Goal: Information Seeking & Learning: Learn about a topic

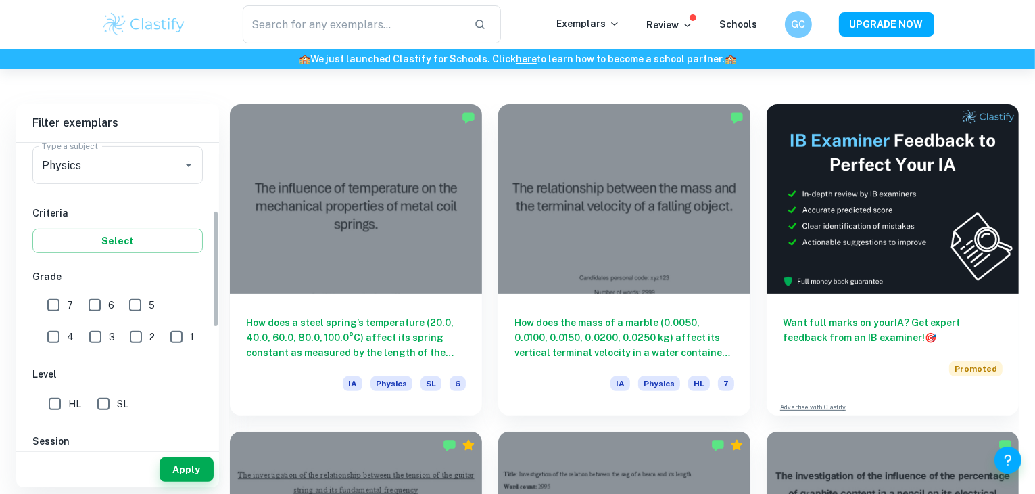
scroll to position [174, 0]
click at [163, 339] on input "1" at bounding box center [176, 337] width 27 height 27
checkbox input "true"
click at [122, 339] on input "2" at bounding box center [135, 337] width 27 height 27
checkbox input "true"
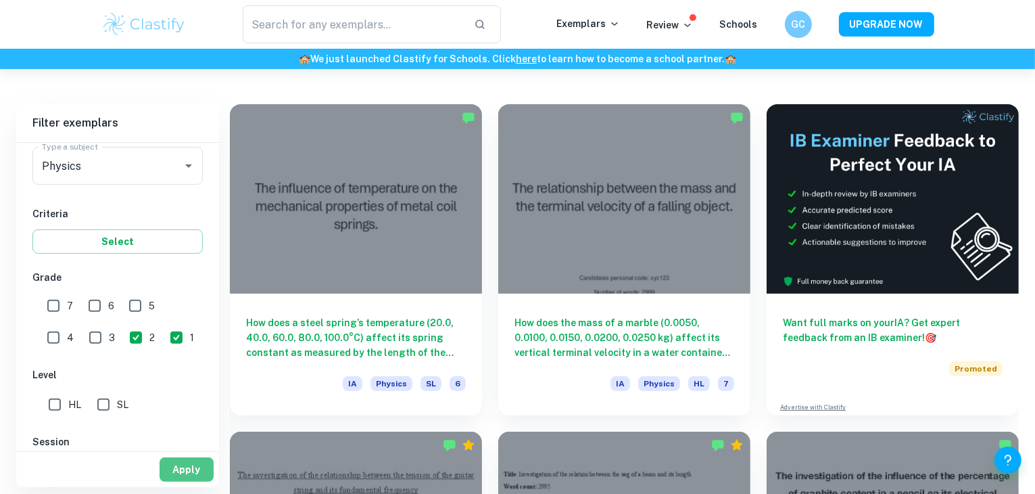
click at [179, 467] on button "Apply" at bounding box center [187, 469] width 54 height 24
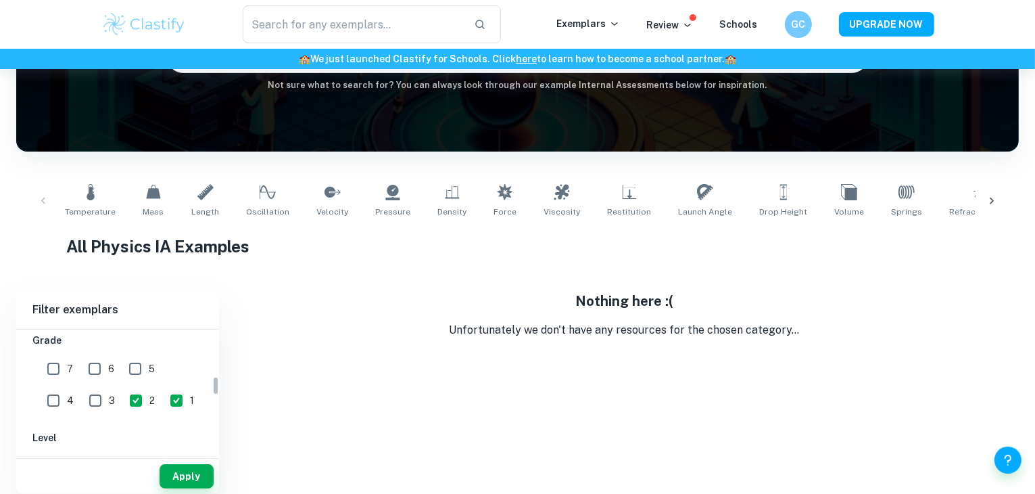
scroll to position [298, 0]
click at [82, 398] on input "3" at bounding box center [95, 400] width 27 height 27
checkbox input "true"
click at [199, 484] on button "Apply" at bounding box center [187, 476] width 54 height 24
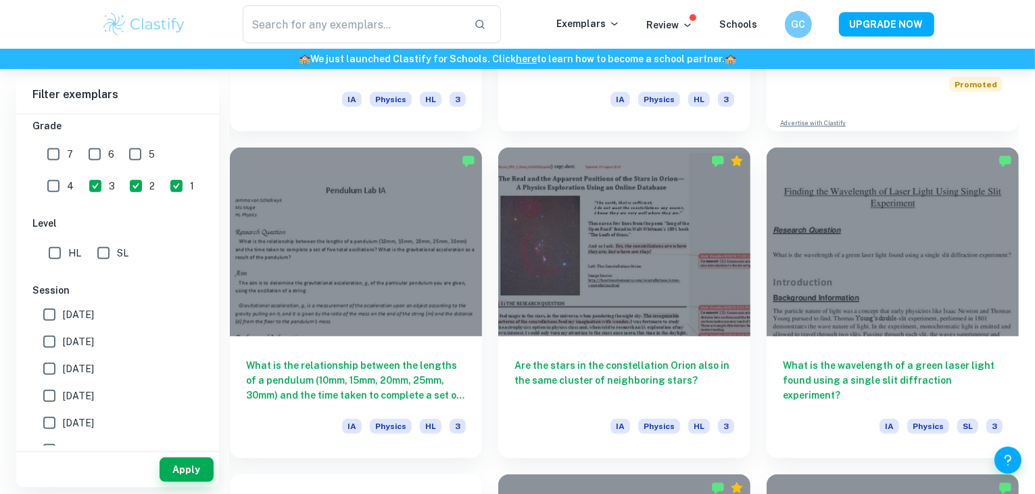
scroll to position [638, 0]
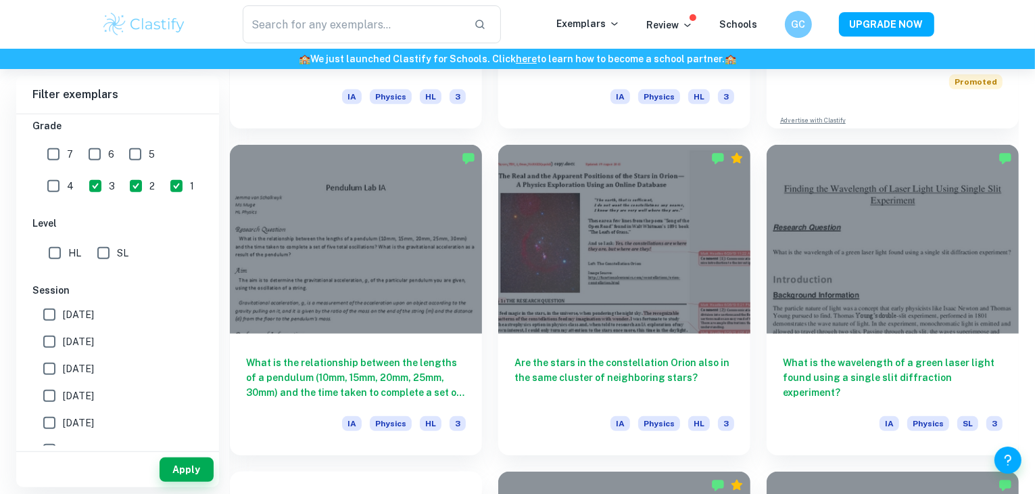
click at [67, 172] on input "4" at bounding box center [53, 185] width 27 height 27
checkbox input "true"
click at [185, 478] on button "Apply" at bounding box center [187, 469] width 54 height 24
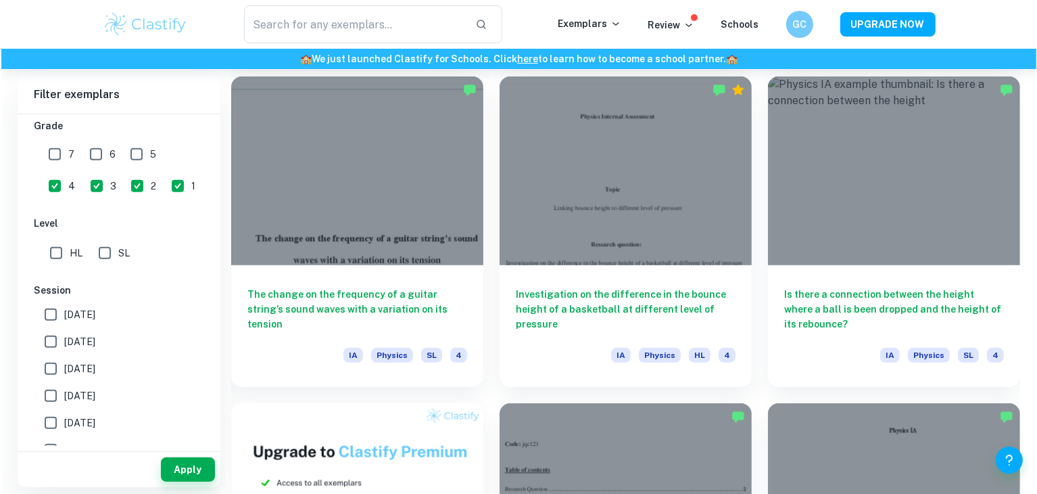
scroll to position [707, 0]
